Goal: Information Seeking & Learning: Learn about a topic

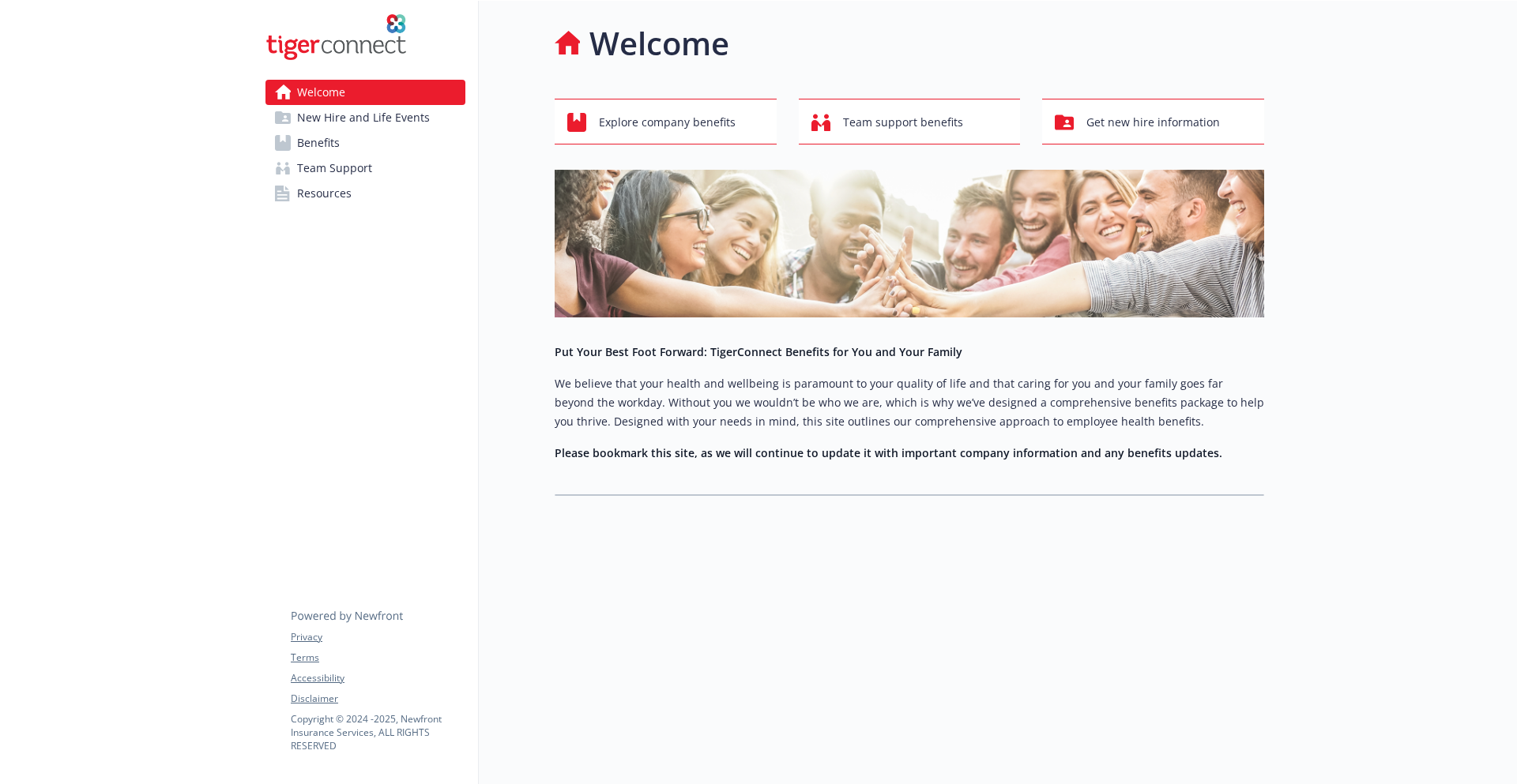
click at [422, 110] on span "New Hire and Life Events" at bounding box center [363, 117] width 133 height 25
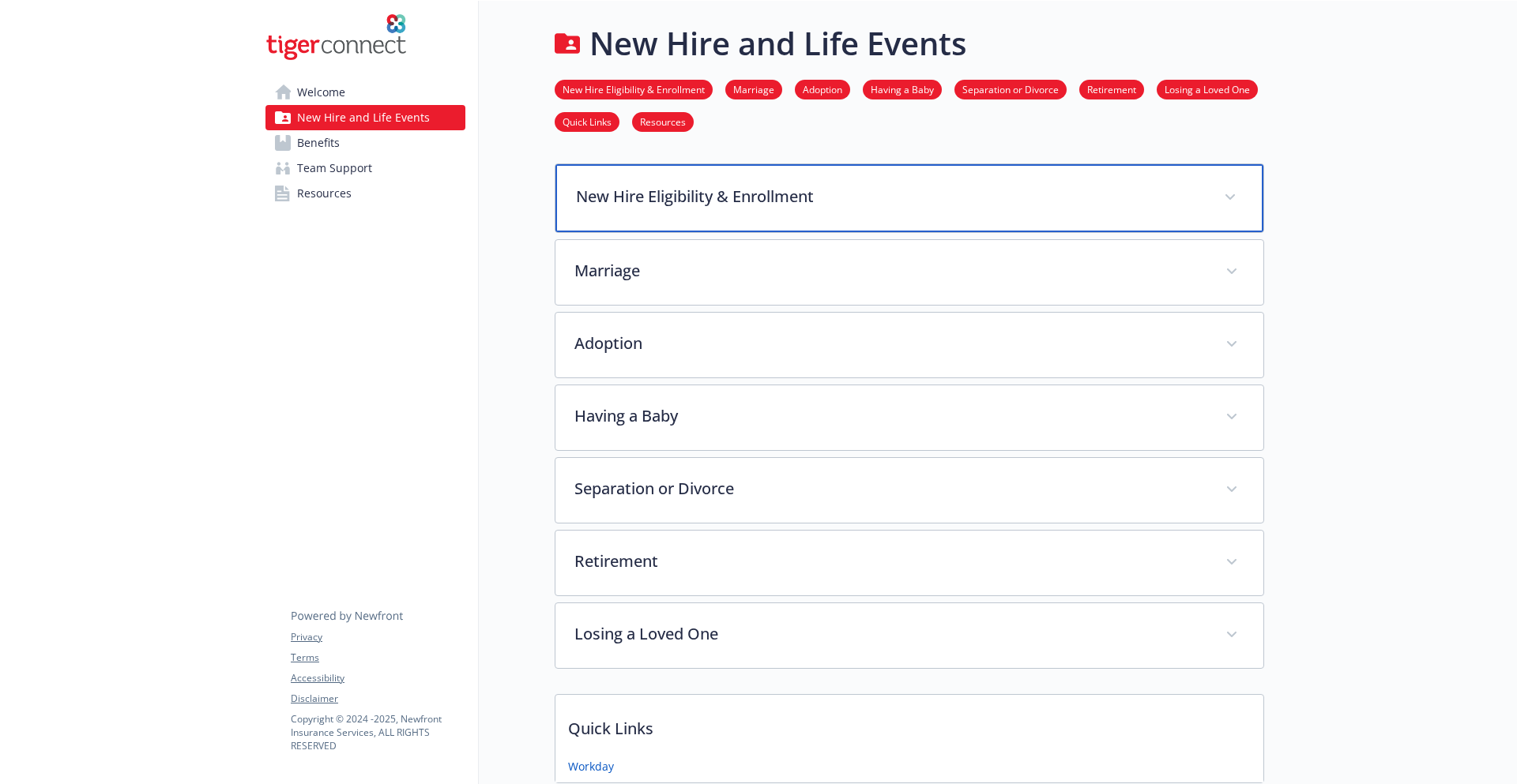
click at [678, 216] on div "New Hire Eligibility & Enrollment" at bounding box center [909, 198] width 707 height 68
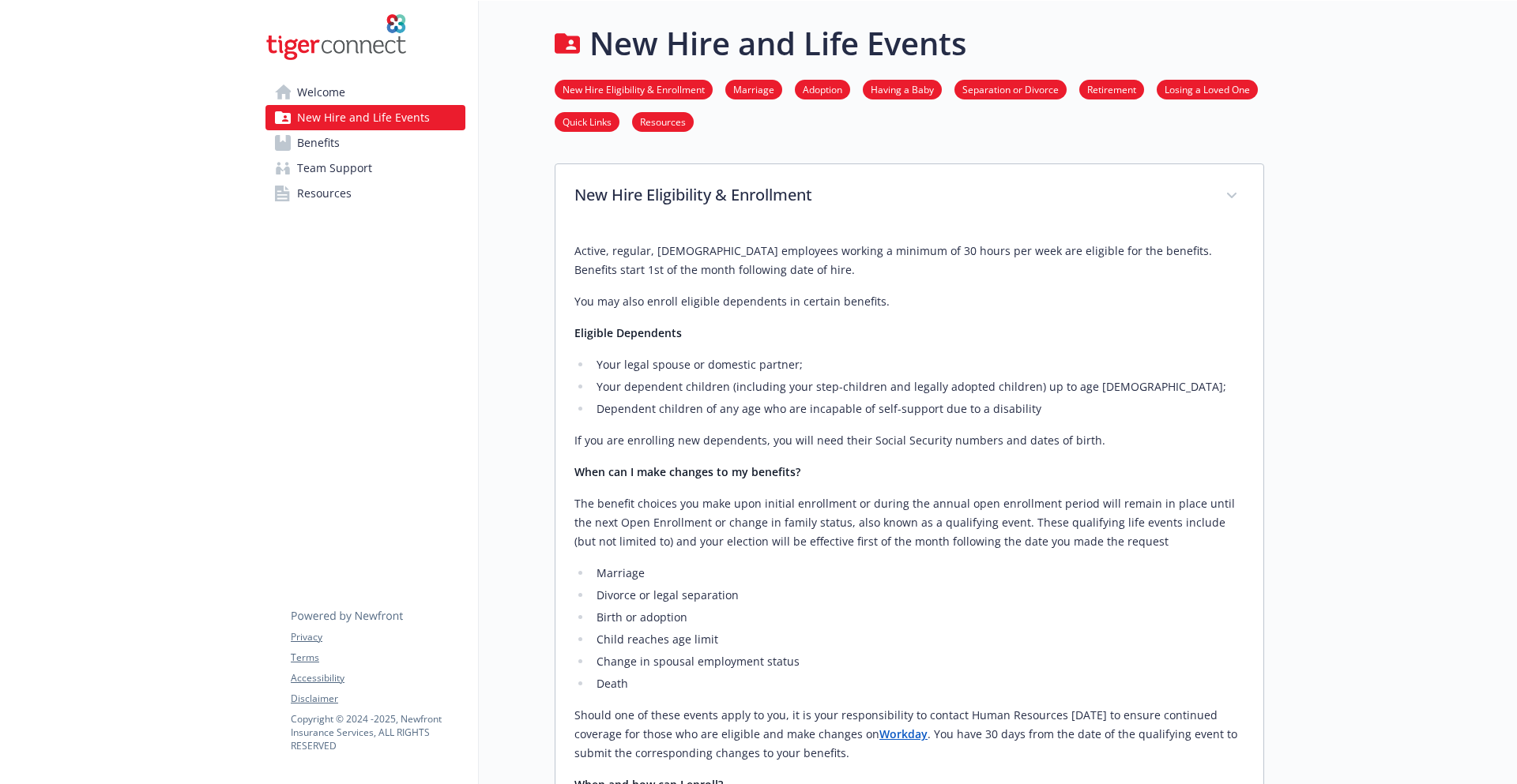
click at [361, 144] on link "Benefits" at bounding box center [365, 143] width 200 height 25
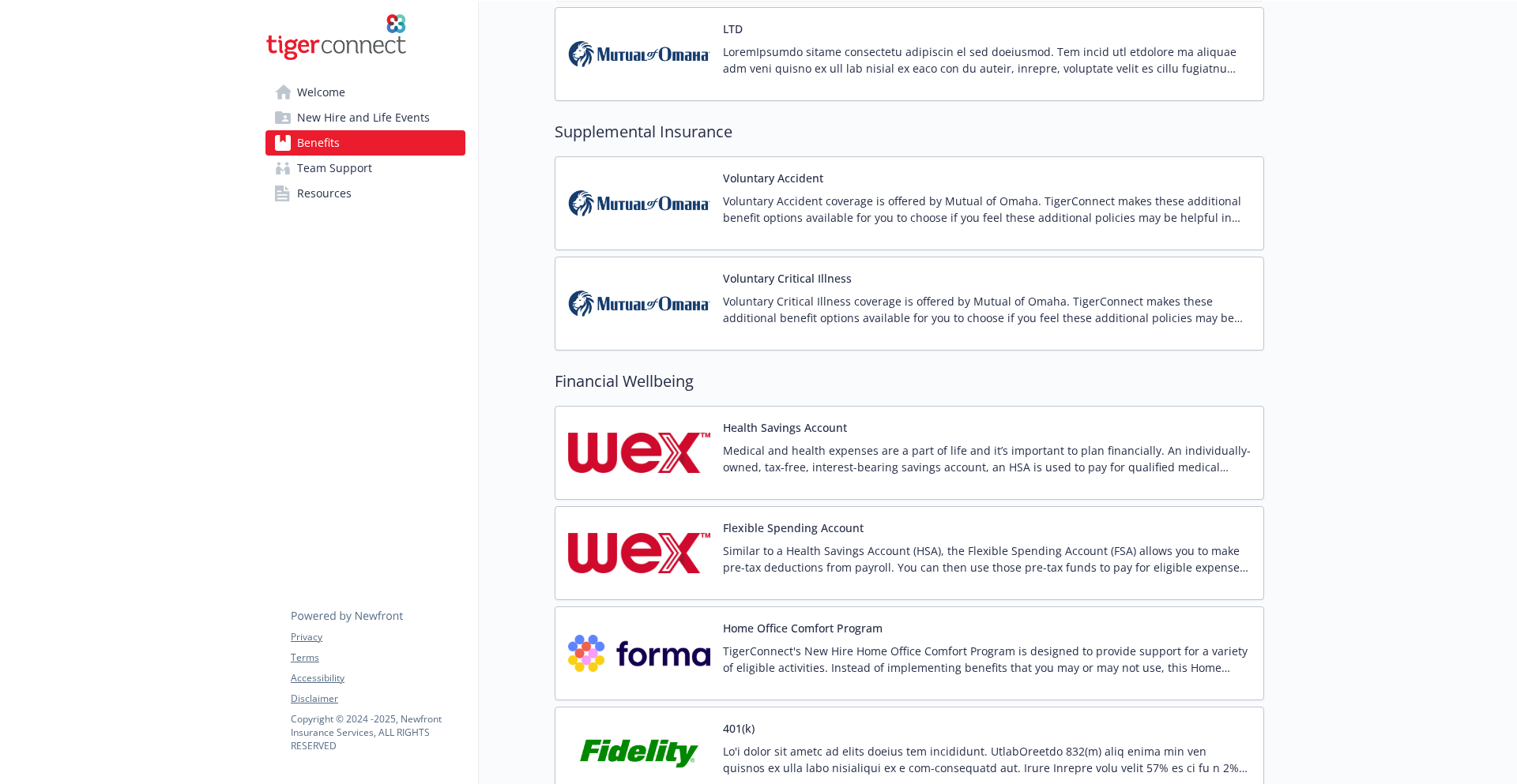
scroll to position [1580, 0]
